Goal: Task Accomplishment & Management: Use online tool/utility

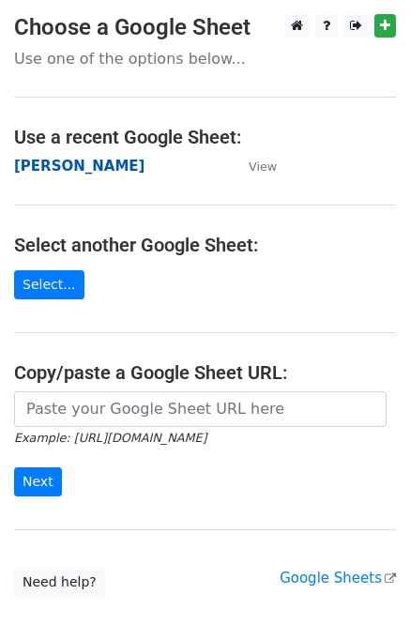
click at [31, 173] on strong "[PERSON_NAME]" at bounding box center [79, 166] width 130 height 17
click at [33, 164] on strong "[PERSON_NAME]" at bounding box center [79, 166] width 130 height 17
click at [29, 166] on strong "[PERSON_NAME]" at bounding box center [79, 166] width 130 height 17
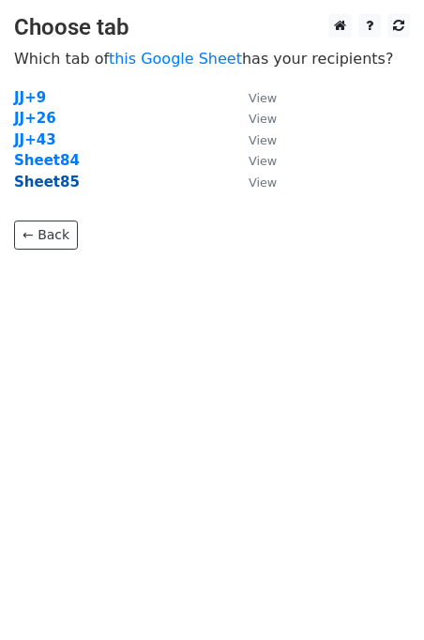
click at [57, 189] on strong "Sheet85" at bounding box center [47, 182] width 66 height 17
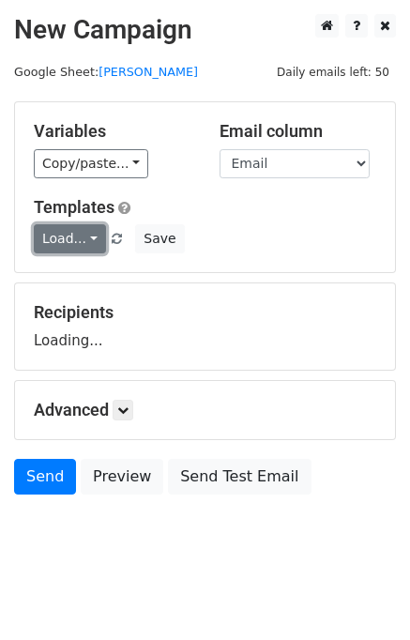
click at [86, 232] on link "Load..." at bounding box center [70, 238] width 72 height 29
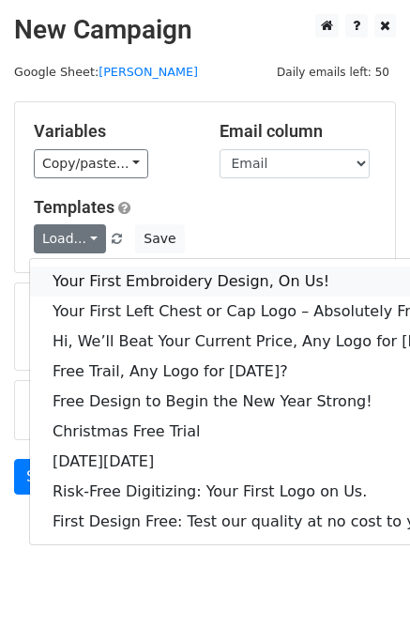
click at [110, 271] on link "Your First Embroidery Design, On Us!" at bounding box center [256, 282] width 453 height 30
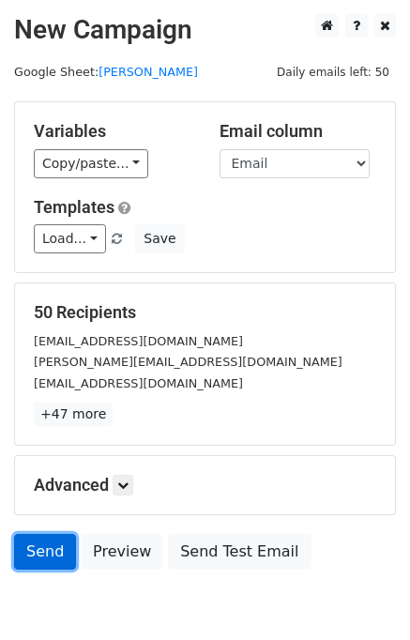
click at [26, 547] on link "Send" at bounding box center [45, 552] width 62 height 36
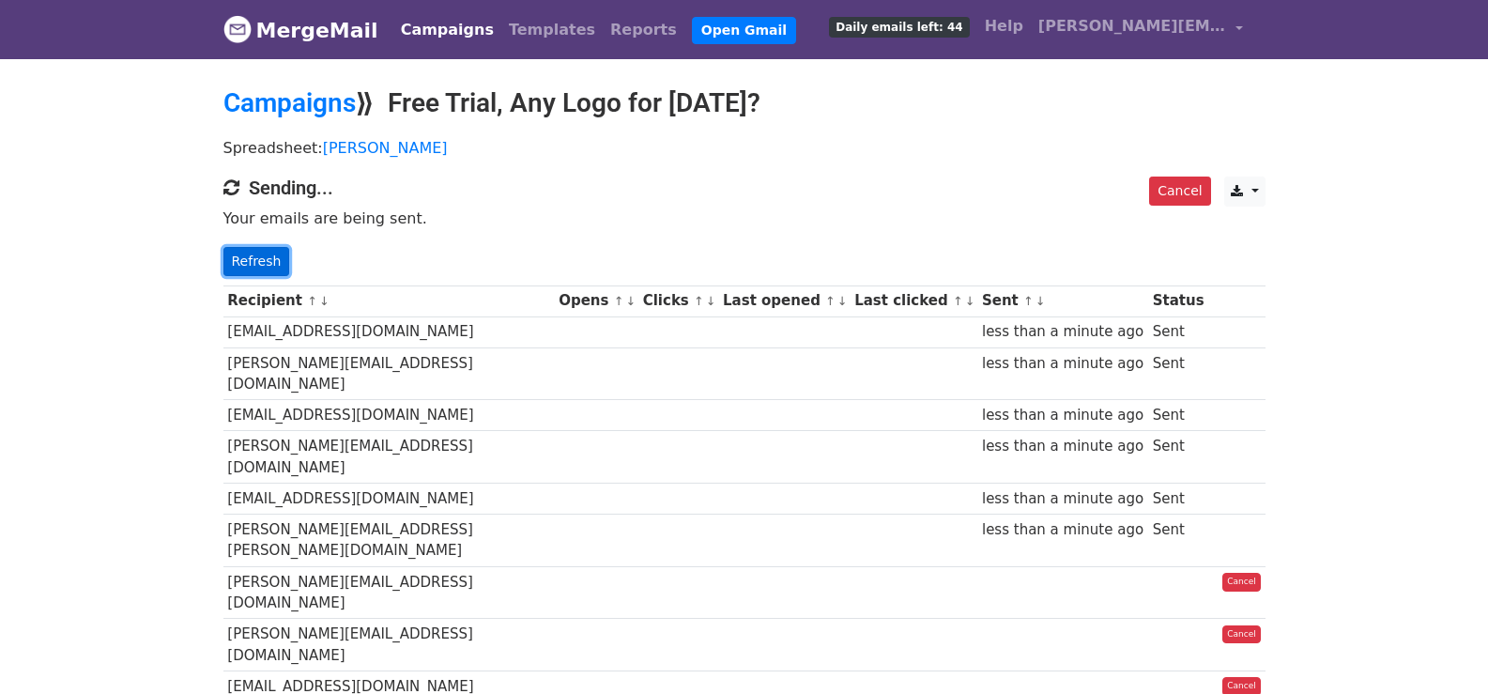
click at [239, 268] on link "Refresh" at bounding box center [256, 261] width 67 height 29
